Goal: Use online tool/utility: Utilize a website feature to perform a specific function

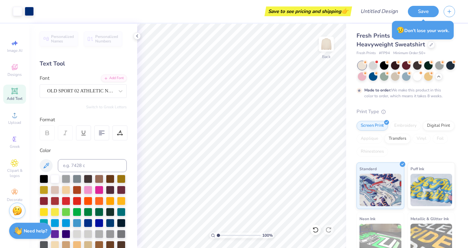
scroll to position [116, 0]
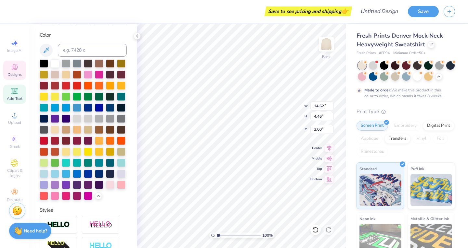
type input "3.00"
type input "2.72"
click at [106, 189] on div at bounding box center [110, 184] width 8 height 8
click at [59, 200] on div at bounding box center [55, 195] width 8 height 8
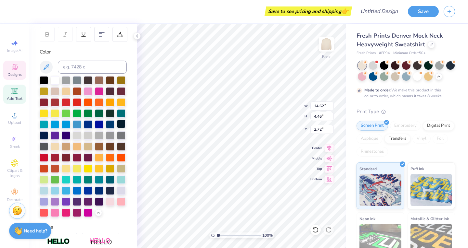
scroll to position [98, 0]
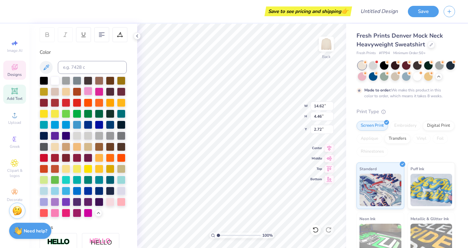
click at [92, 94] on div at bounding box center [88, 91] width 8 height 8
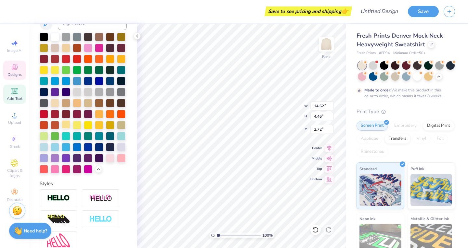
click at [70, 129] on div at bounding box center [66, 124] width 8 height 8
click at [117, 52] on div at bounding box center [121, 47] width 8 height 8
click at [77, 118] on div at bounding box center [77, 113] width 8 height 8
click at [88, 118] on div at bounding box center [88, 113] width 8 height 8
click at [135, 36] on icon at bounding box center [136, 35] width 5 height 5
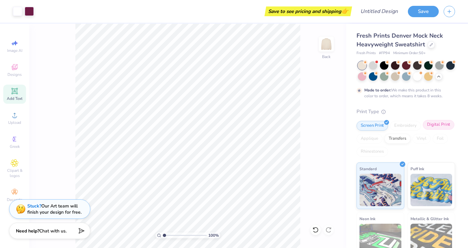
scroll to position [71, 0]
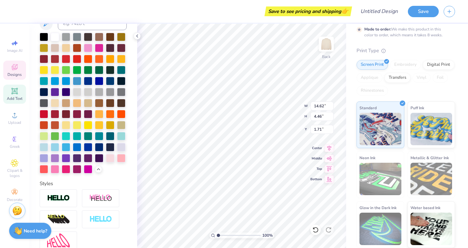
type input "3.00"
click at [106, 151] on div at bounding box center [110, 147] width 8 height 8
type input "2.70"
